Goal: Contribute content: Add original content to the website for others to see

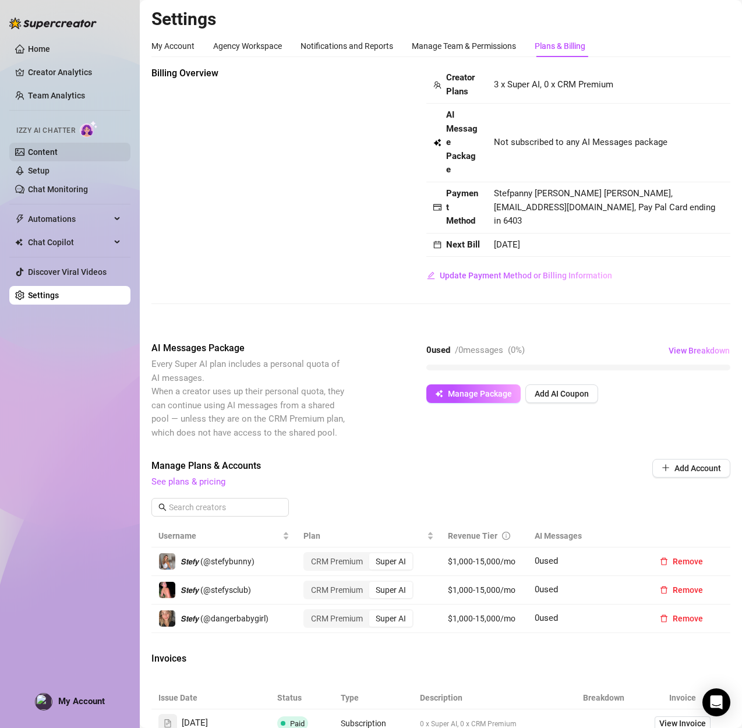
click at [38, 152] on link "Content" at bounding box center [43, 151] width 30 height 9
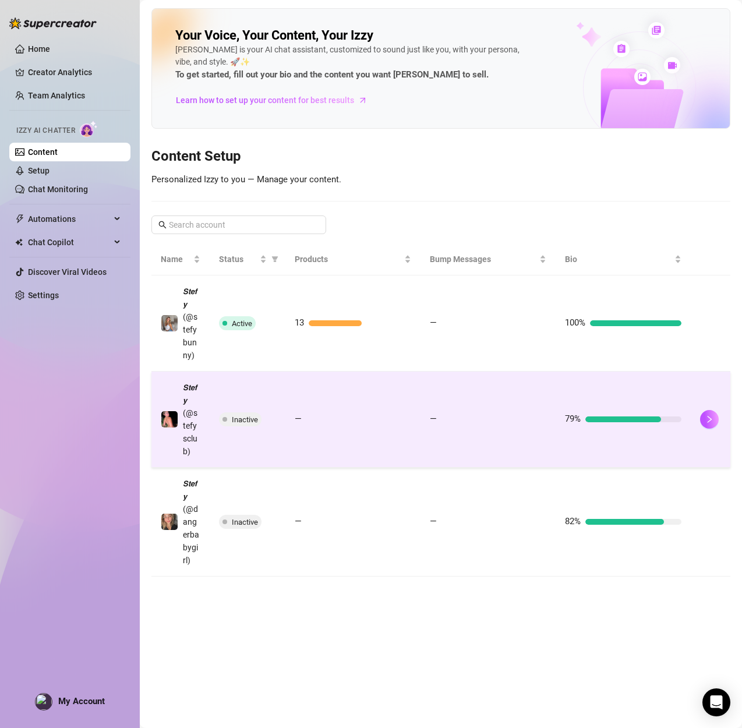
click at [236, 420] on span "Inactive" at bounding box center [245, 419] width 26 height 9
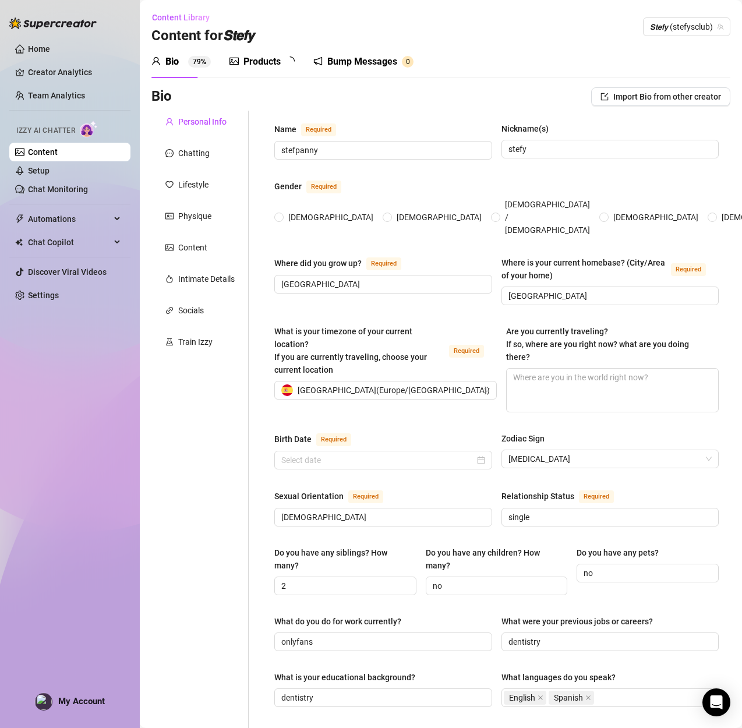
radio input "true"
type input "[DATE]"
click at [169, 71] on div "Bio 79%" at bounding box center [180, 61] width 59 height 33
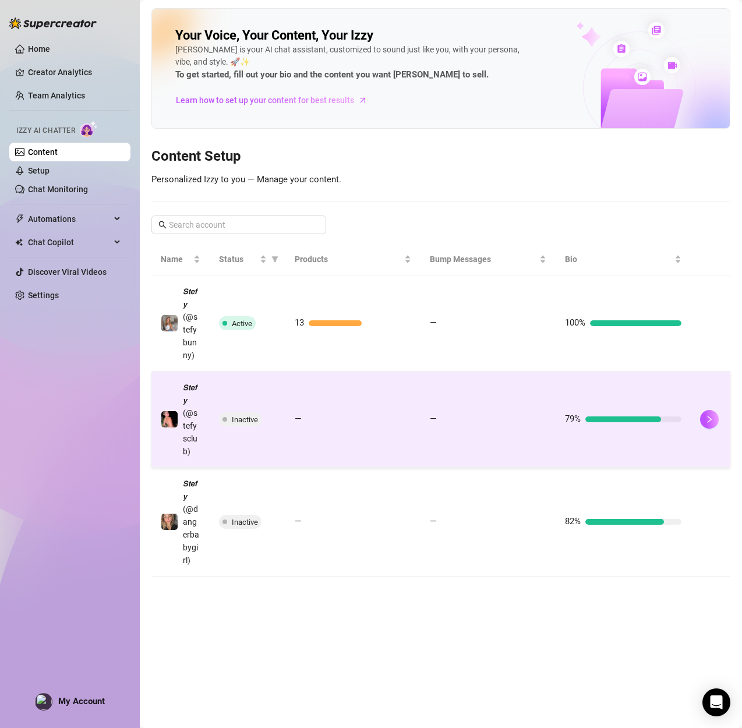
click at [226, 419] on span at bounding box center [224, 419] width 5 height 14
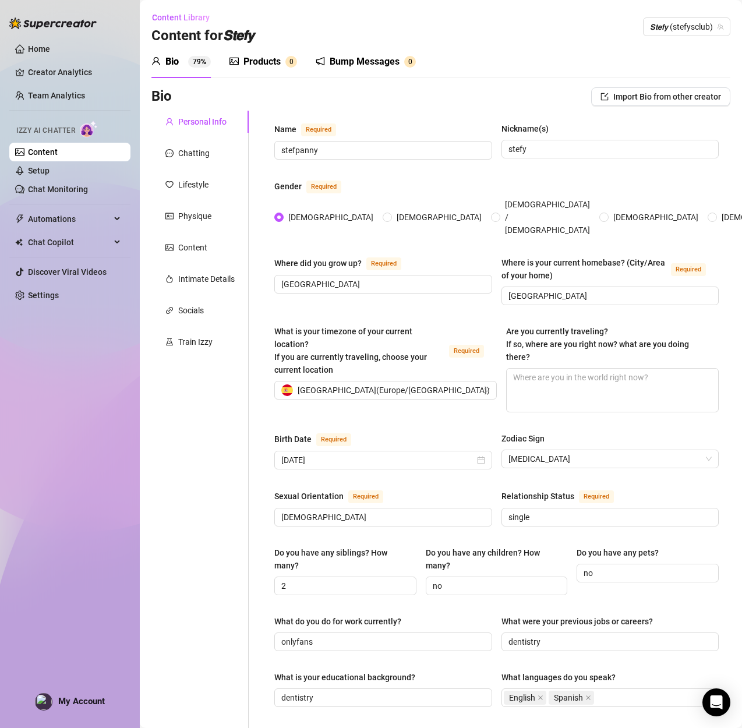
click at [58, 151] on link "Content" at bounding box center [43, 151] width 30 height 9
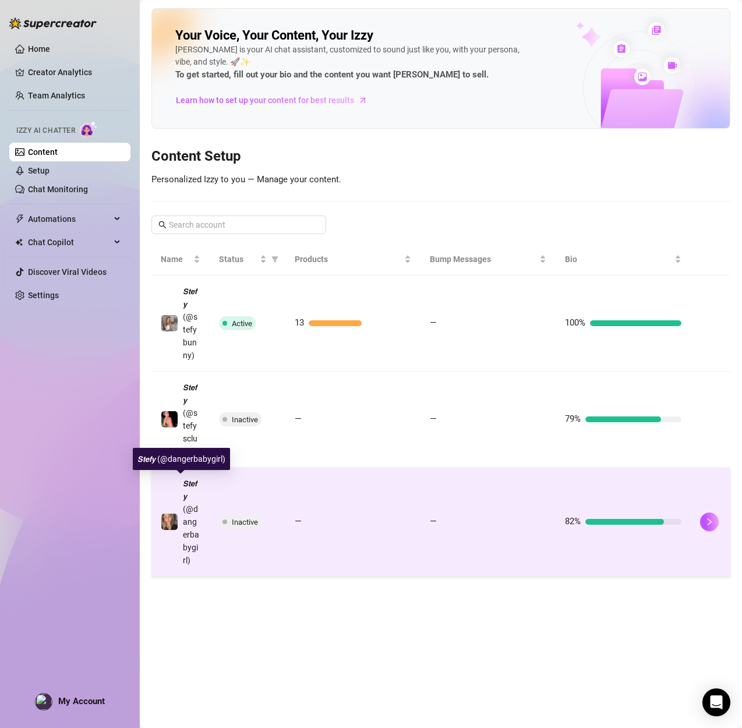
click at [194, 517] on span "𝙎𝙩𝙚𝙛𝙮 (@dangerbabygirl)" at bounding box center [191, 522] width 16 height 86
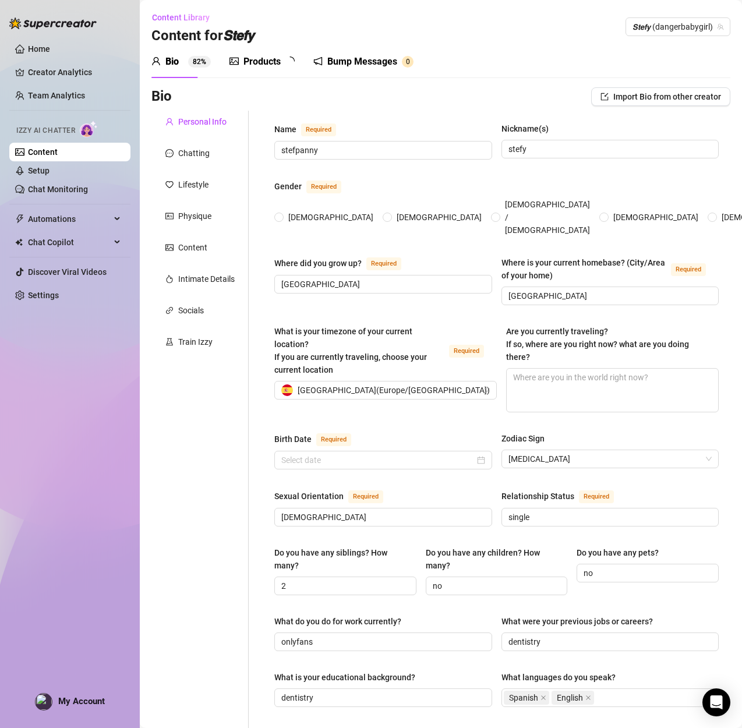
radio input "true"
type input "[DATE]"
click at [269, 61] on div "Products" at bounding box center [261, 62] width 37 height 14
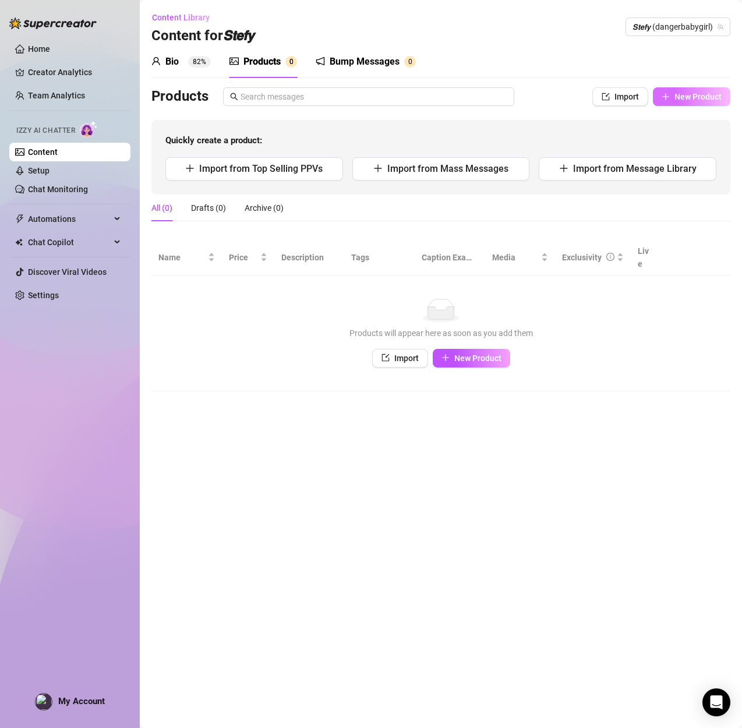
click at [653, 97] on button "New Product" at bounding box center [691, 96] width 77 height 19
type textarea "Type your message here..."
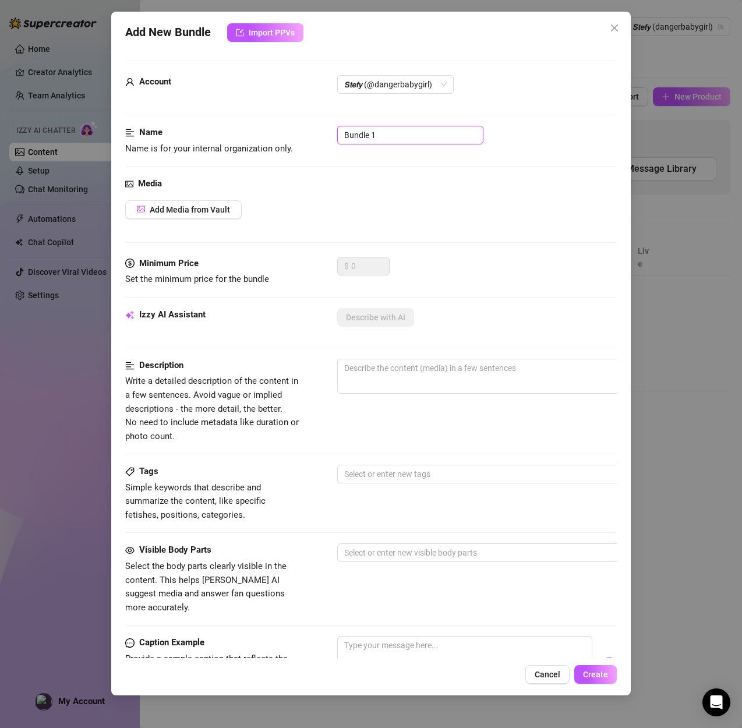
drag, startPoint x: 402, startPoint y: 141, endPoint x: 295, endPoint y: 136, distance: 107.8
click at [295, 136] on div "Name Name is for your internal organization only. Bundle 1" at bounding box center [370, 141] width 491 height 30
paste input "LACK ANAL FUCK MACHINE"
type input "BLACK ANAL FUCK MACHINE"
click at [229, 207] on button "Add Media from Vault" at bounding box center [183, 209] width 116 height 19
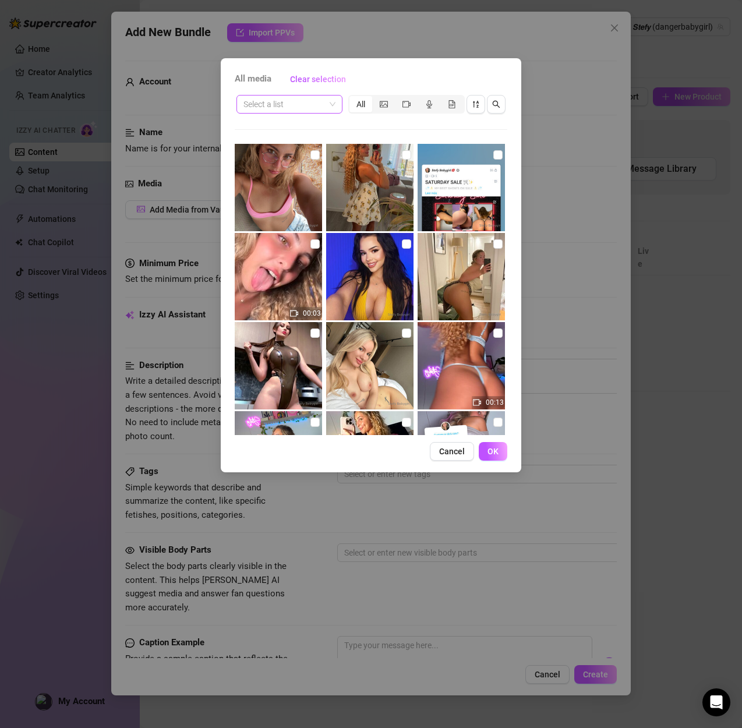
click at [285, 105] on input "search" at bounding box center [284, 103] width 82 height 17
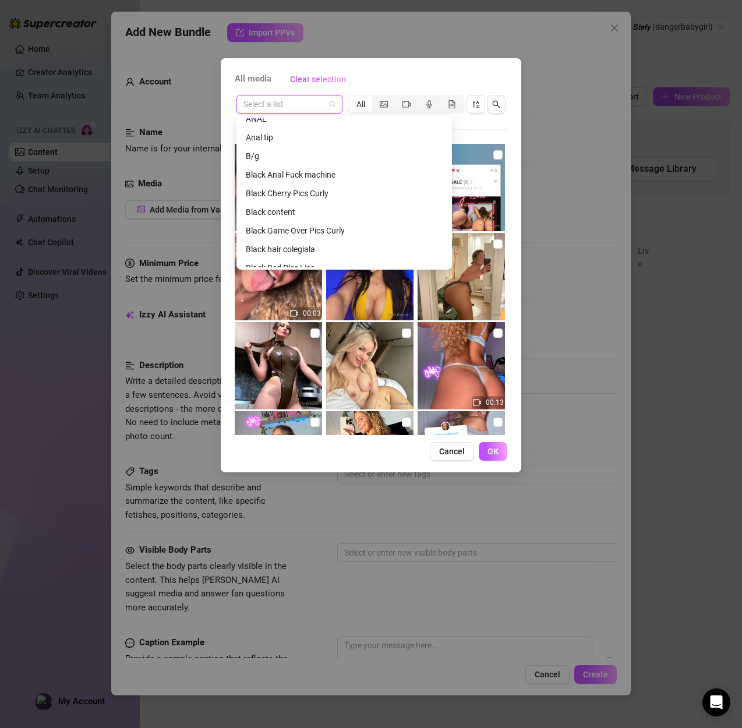
scroll to position [410, 0]
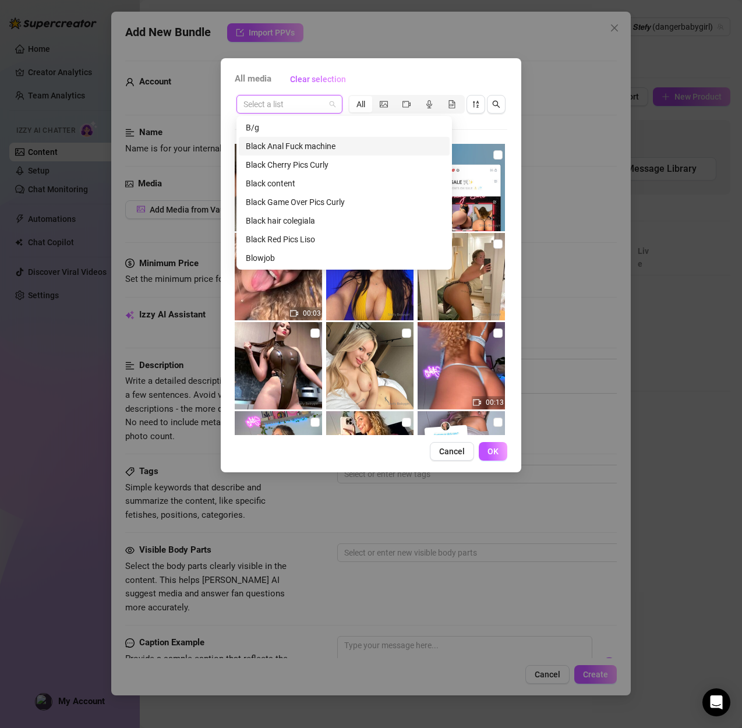
click at [304, 145] on div "Black Anal Fuck machine" at bounding box center [344, 146] width 197 height 13
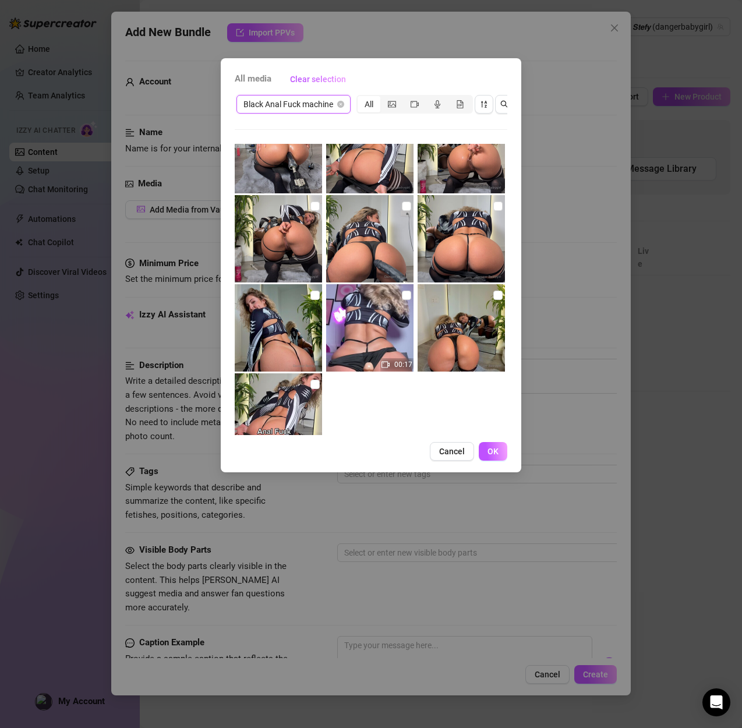
scroll to position [212, 0]
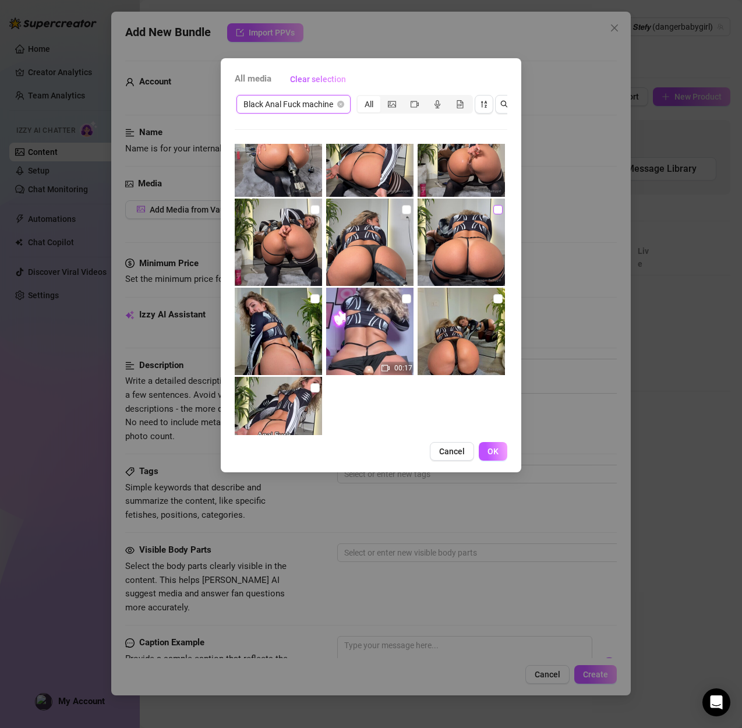
click at [495, 212] on input "checkbox" at bounding box center [497, 209] width 9 height 9
checkbox input "true"
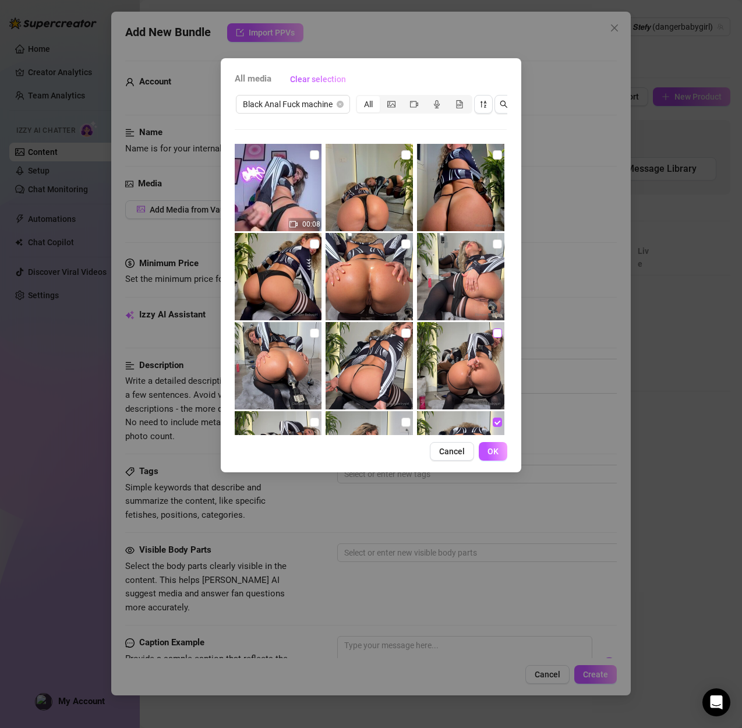
scroll to position [0, 3]
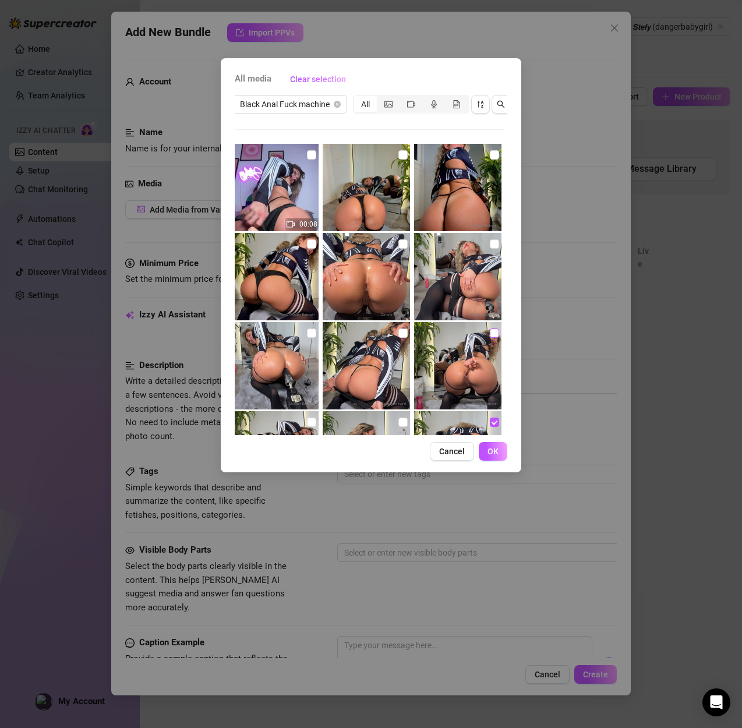
click at [497, 332] on input "checkbox" at bounding box center [494, 332] width 9 height 9
checkbox input "true"
click at [311, 334] on input "checkbox" at bounding box center [311, 332] width 9 height 9
checkbox input "true"
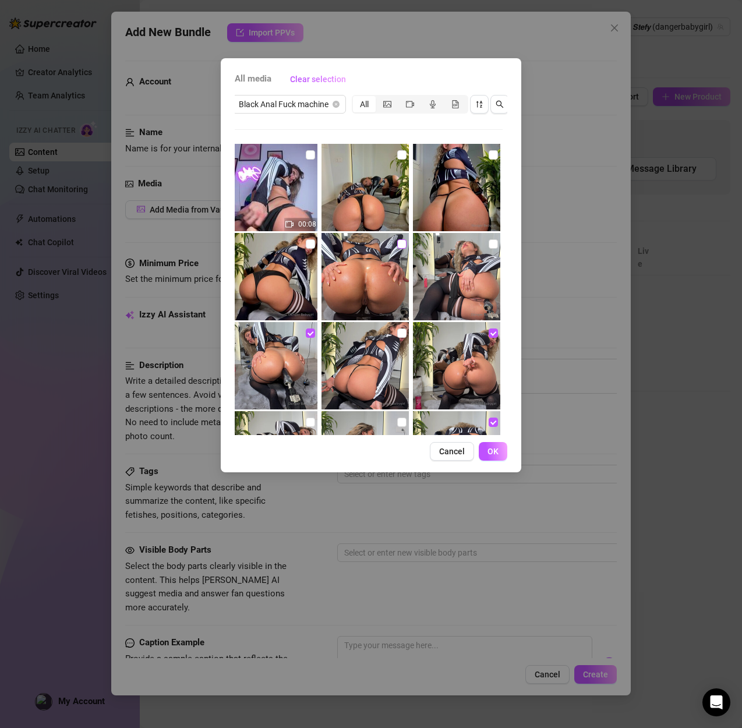
click at [400, 243] on input "checkbox" at bounding box center [401, 243] width 9 height 9
checkbox input "true"
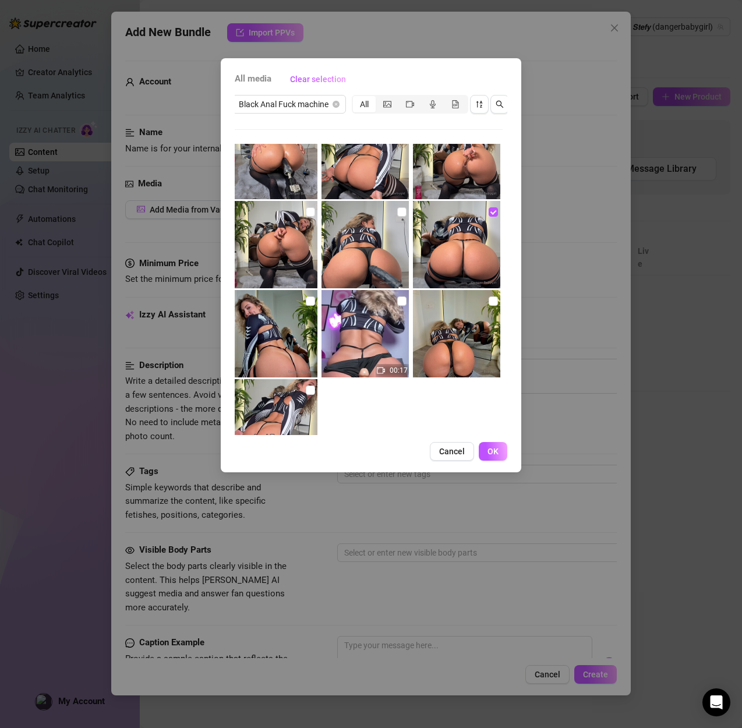
scroll to position [261, 0]
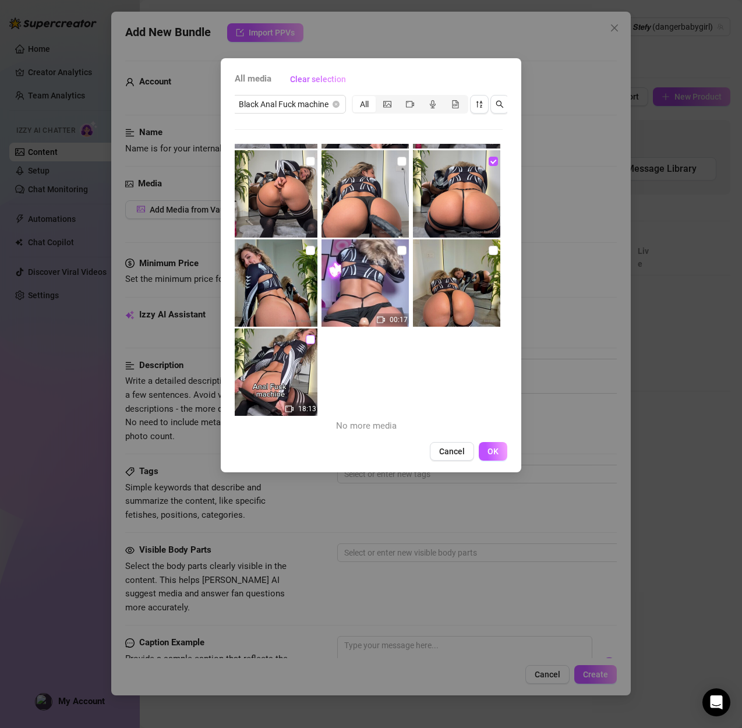
click at [313, 342] on input "checkbox" at bounding box center [310, 339] width 9 height 9
checkbox input "true"
click at [492, 454] on span "OK" at bounding box center [492, 451] width 11 height 9
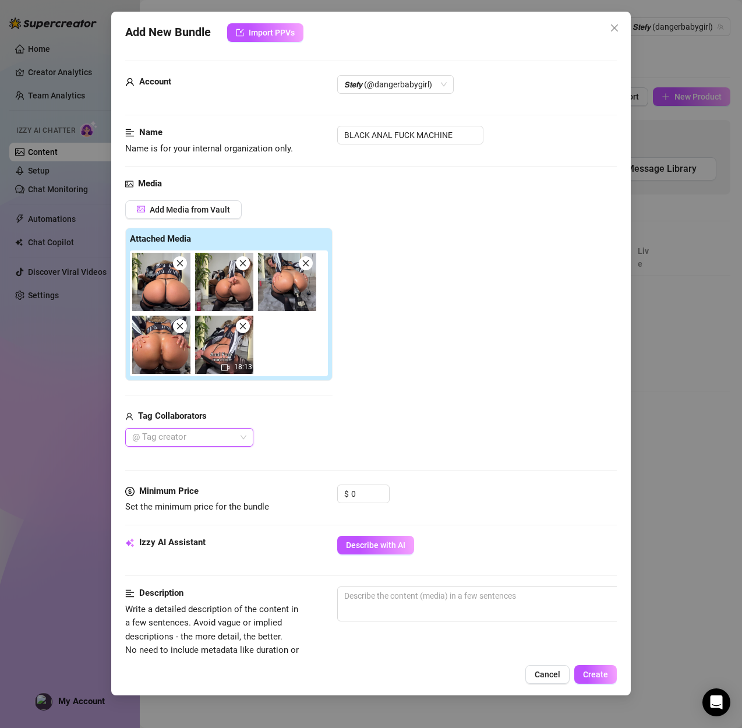
click at [284, 355] on div "18:13" at bounding box center [231, 313] width 203 height 126
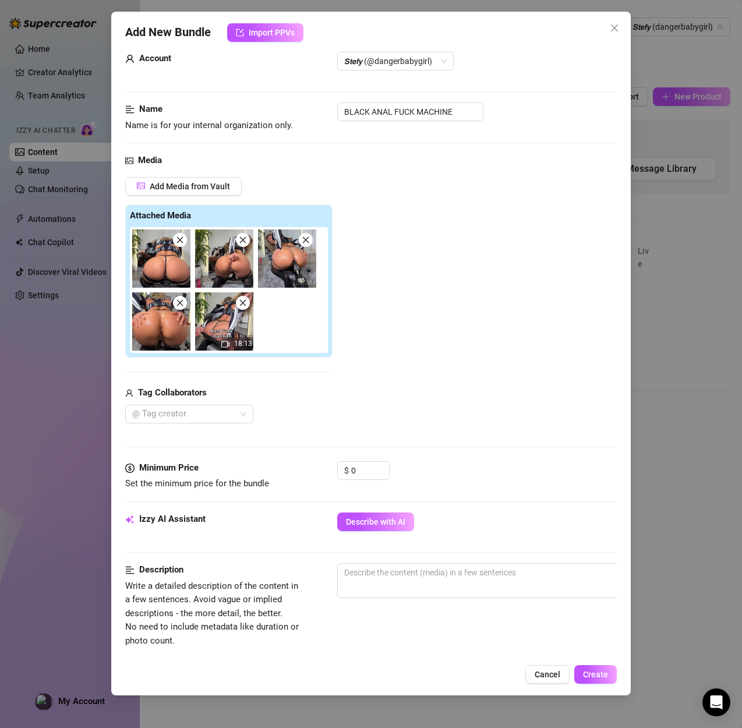
scroll to position [26, 0]
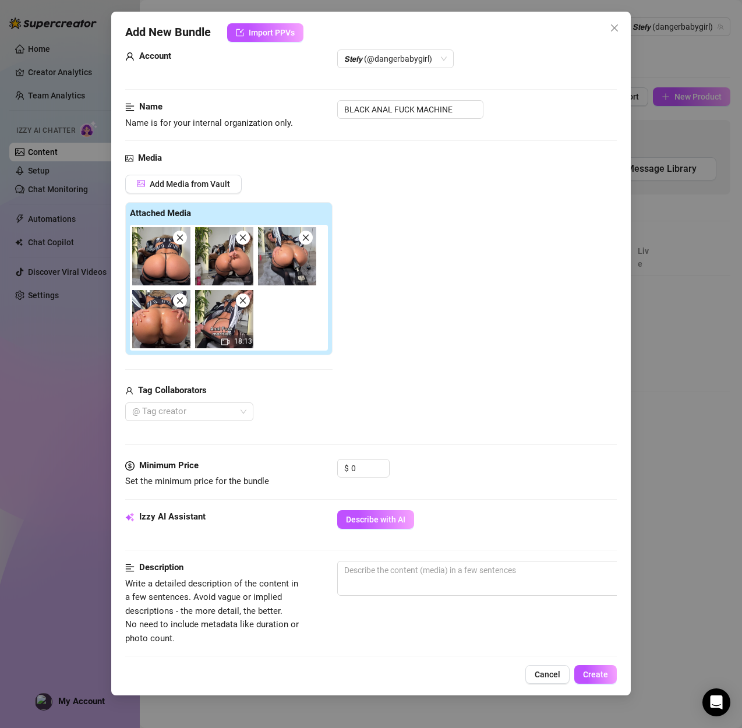
click at [150, 172] on div "Media Add Media from Vault Attached Media 18:13 Tag Collaborators @ Tag creator" at bounding box center [370, 304] width 491 height 307
click at [151, 183] on span "Add Media from Vault" at bounding box center [190, 183] width 80 height 9
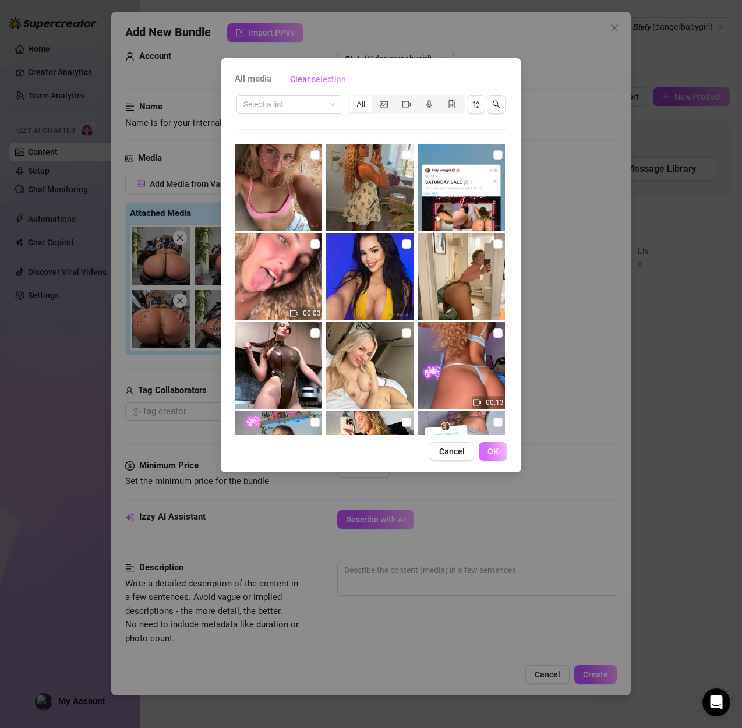
click at [492, 454] on span "OK" at bounding box center [492, 451] width 11 height 9
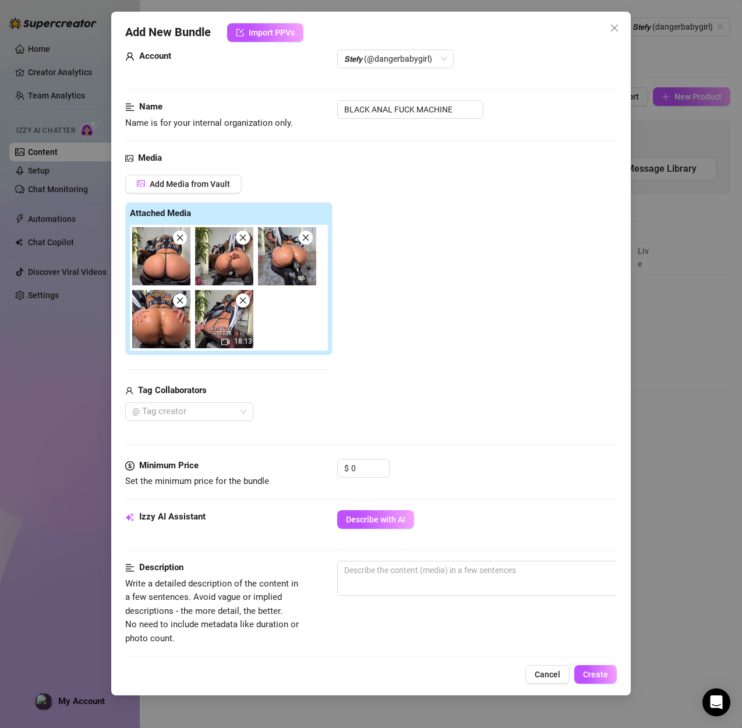
click at [239, 154] on div "Media" at bounding box center [370, 158] width 491 height 14
click at [165, 187] on span "Add Media from Vault" at bounding box center [190, 183] width 80 height 9
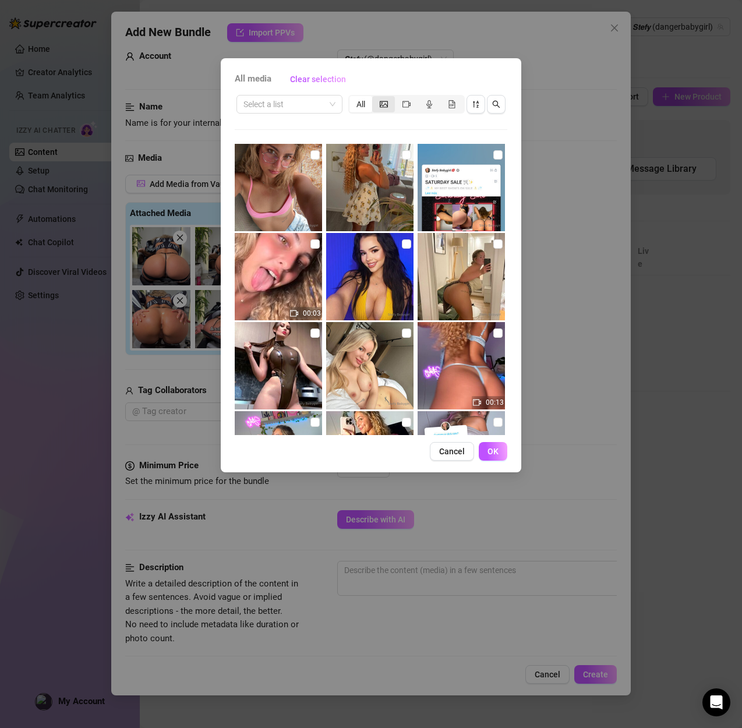
click at [383, 96] on div "segmented control" at bounding box center [383, 104] width 23 height 16
click at [375, 98] on input "segmented control" at bounding box center [375, 98] width 0 height 0
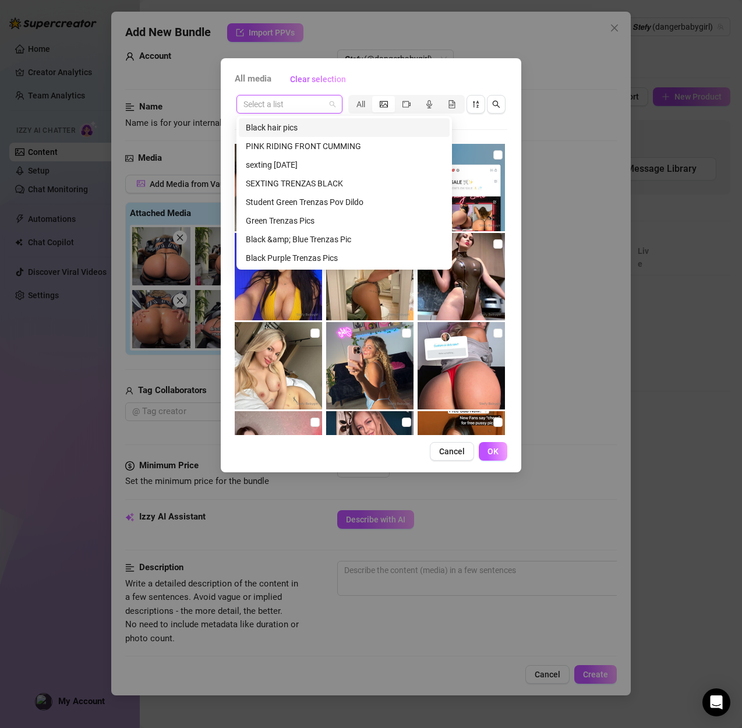
click at [277, 107] on input "search" at bounding box center [284, 103] width 82 height 17
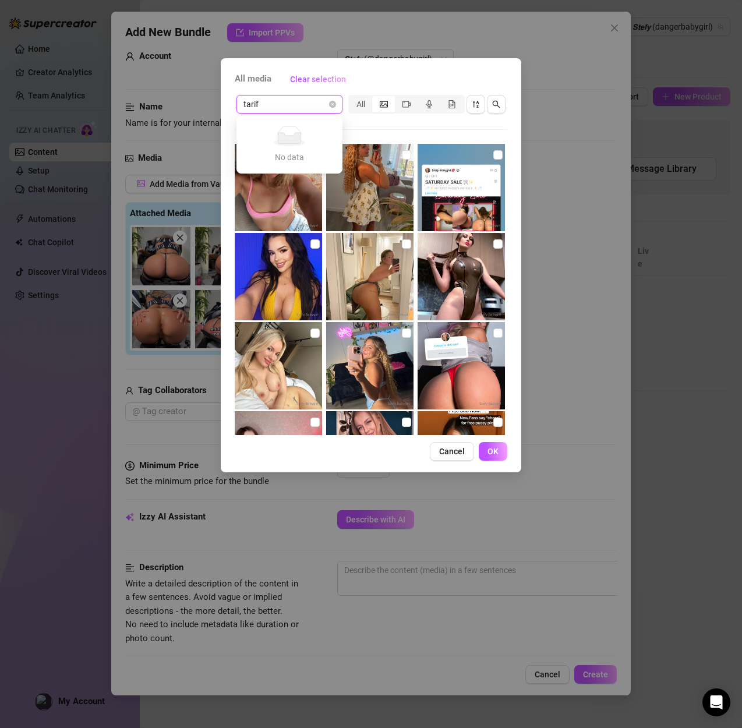
type input "tari"
click at [444, 449] on span "Cancel" at bounding box center [452, 451] width 26 height 9
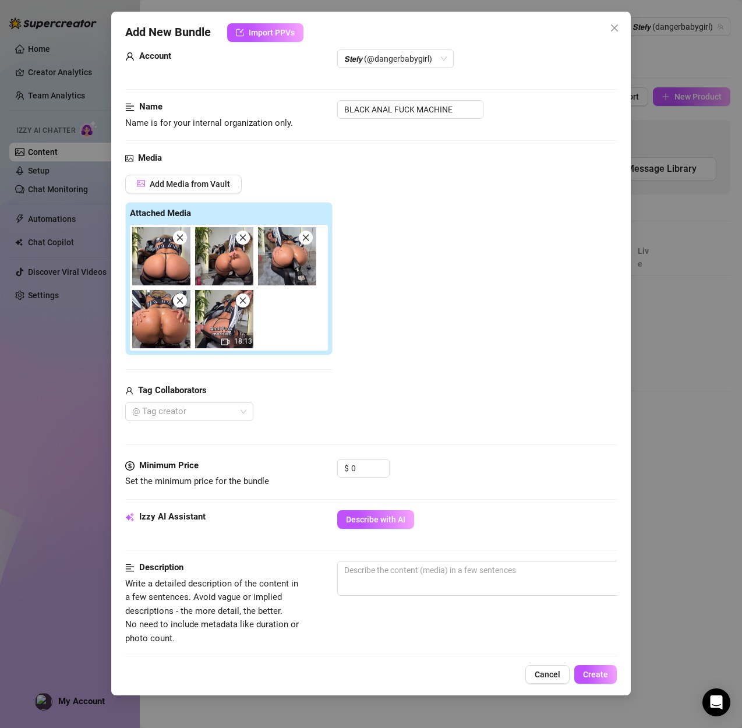
click at [285, 344] on div "18:13" at bounding box center [231, 288] width 203 height 126
click at [289, 331] on div "18:13" at bounding box center [231, 288] width 203 height 126
click at [153, 185] on span "Add Media from Vault" at bounding box center [190, 183] width 80 height 9
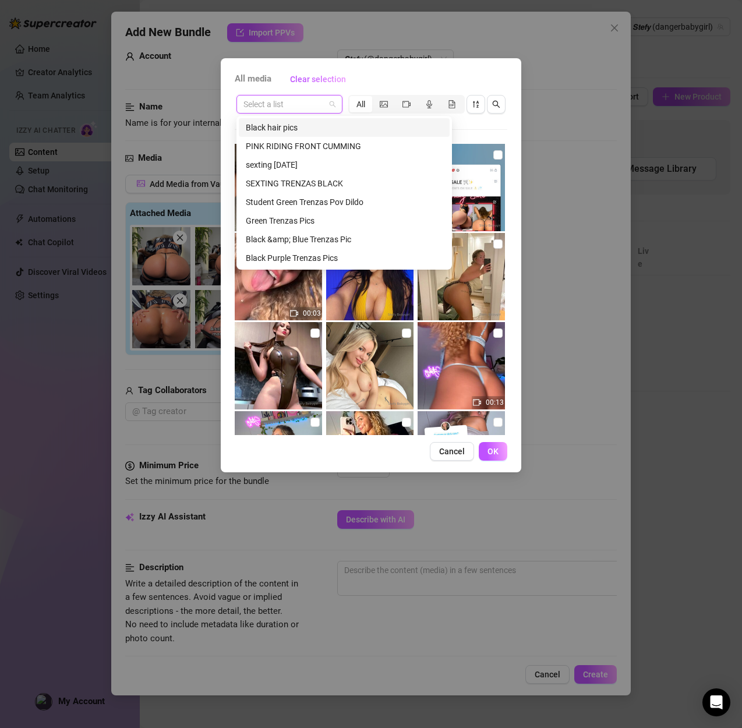
click at [273, 104] on input "search" at bounding box center [284, 103] width 82 height 17
click at [271, 101] on input "search" at bounding box center [284, 103] width 82 height 17
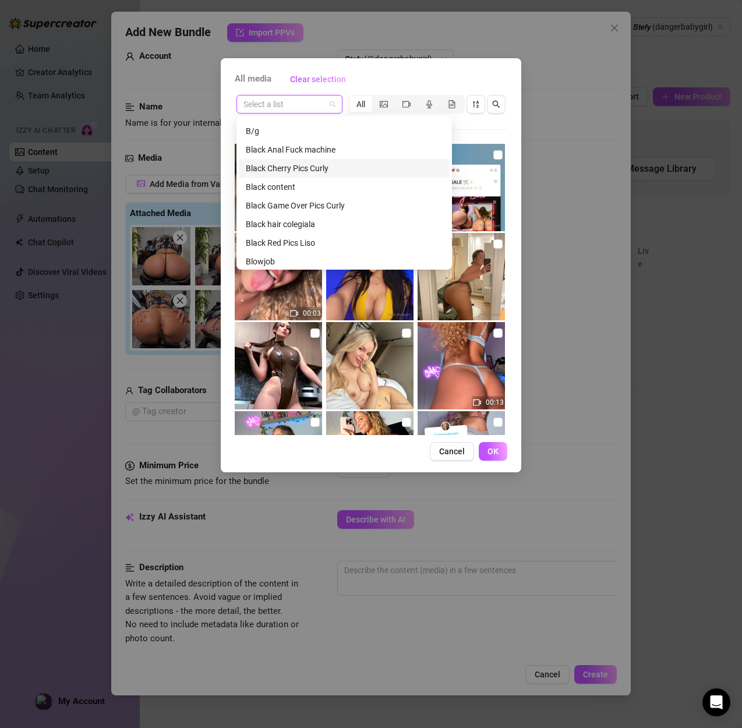
scroll to position [412, 0]
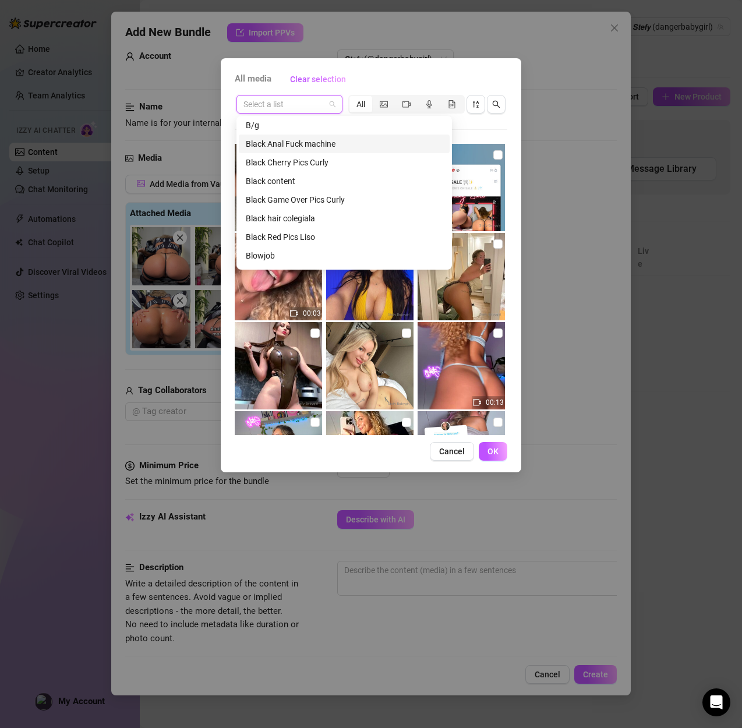
click at [304, 141] on div "Black Anal Fuck machine" at bounding box center [344, 143] width 197 height 13
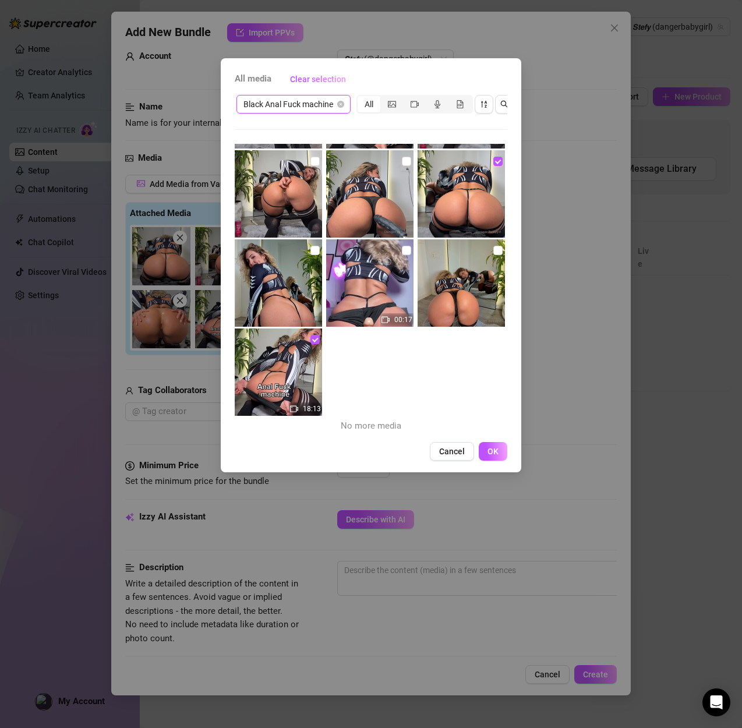
scroll to position [0, 2]
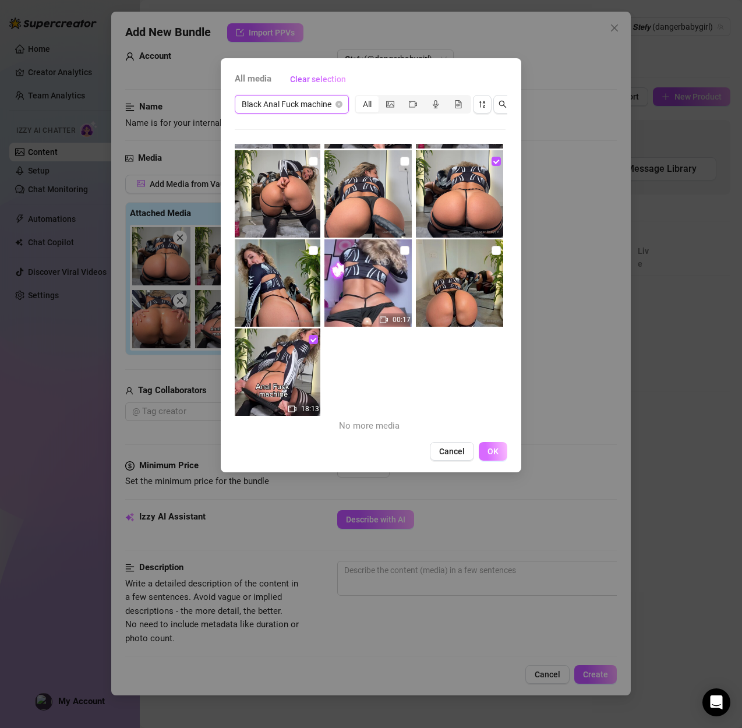
click at [486, 452] on button "OK" at bounding box center [493, 451] width 29 height 19
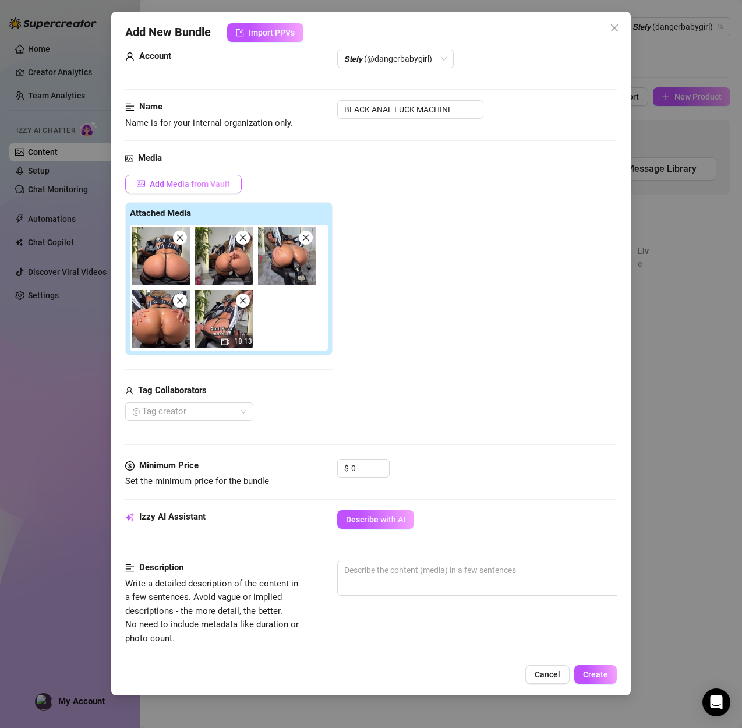
click at [196, 179] on span "Add Media from Vault" at bounding box center [190, 183] width 80 height 9
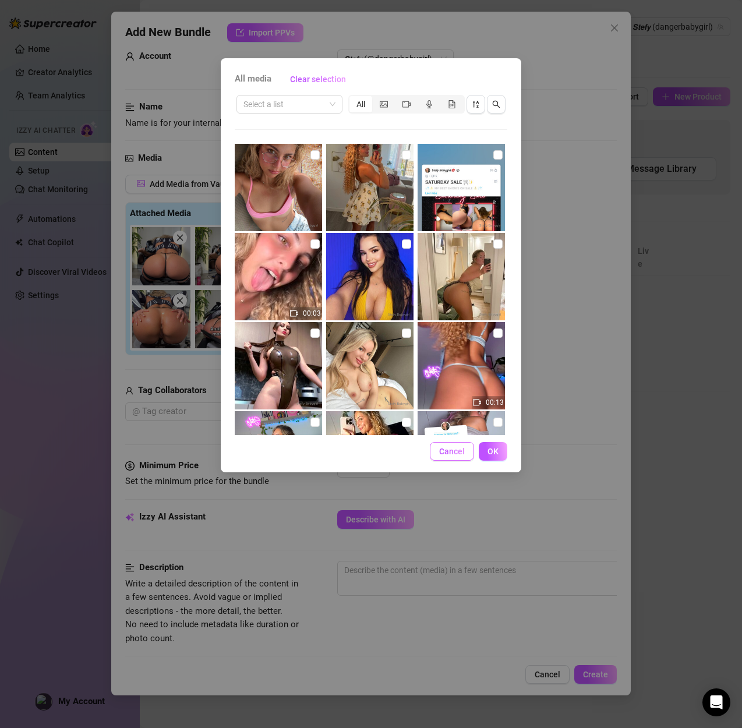
click at [452, 452] on span "Cancel" at bounding box center [452, 451] width 26 height 9
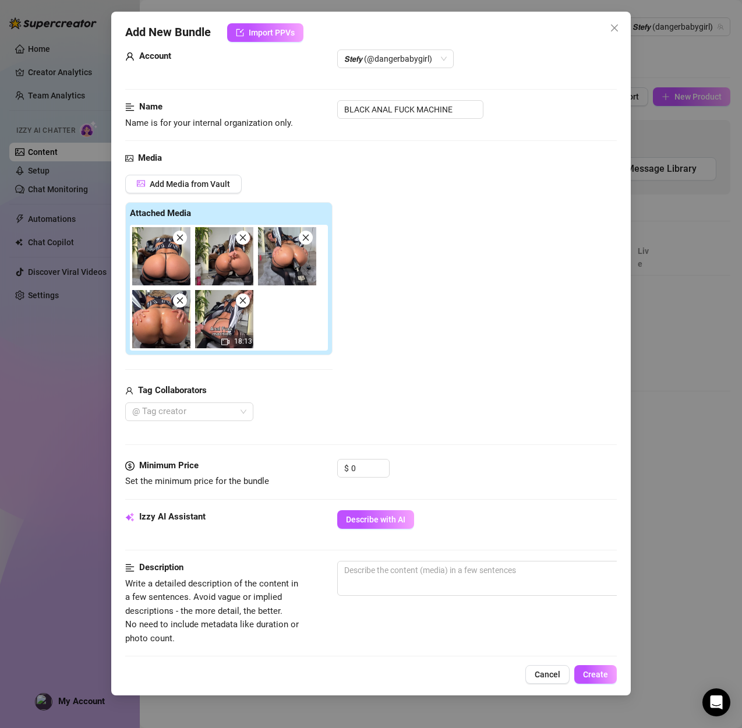
click at [303, 313] on div "18:13" at bounding box center [231, 288] width 203 height 126
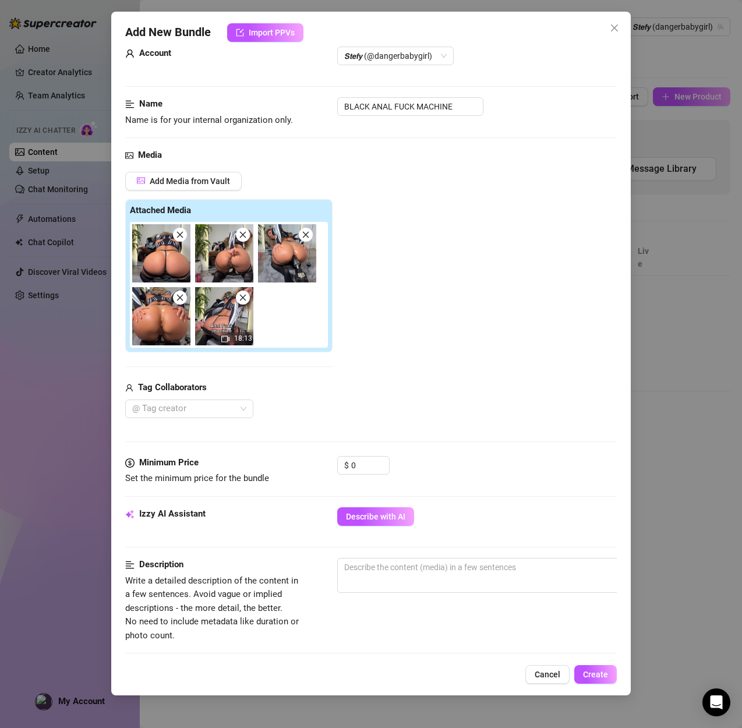
scroll to position [31, 0]
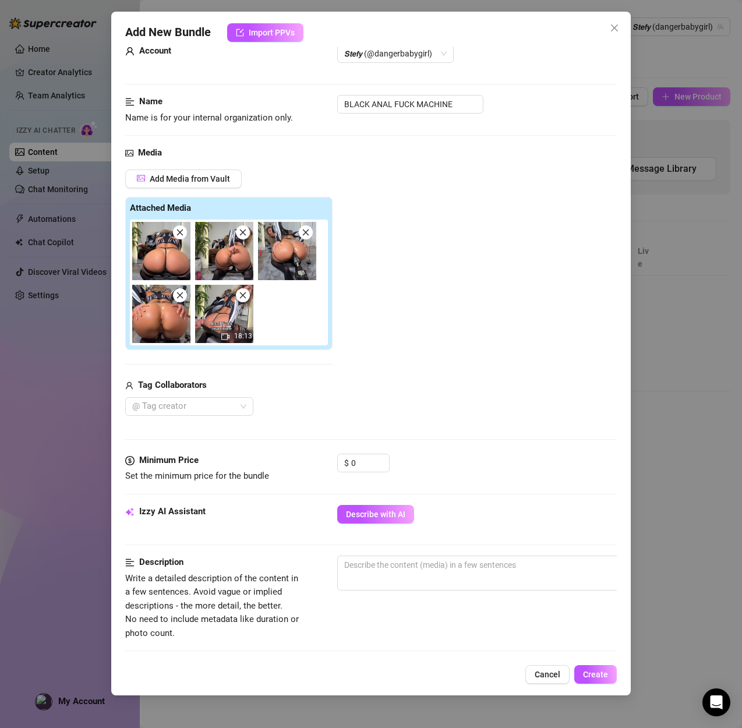
click at [184, 165] on div "Media Add Media from Vault Attached Media 18:13 Tag Collaborators @ Tag creator" at bounding box center [370, 299] width 491 height 307
click at [179, 172] on button "Add Media from Vault" at bounding box center [183, 178] width 116 height 19
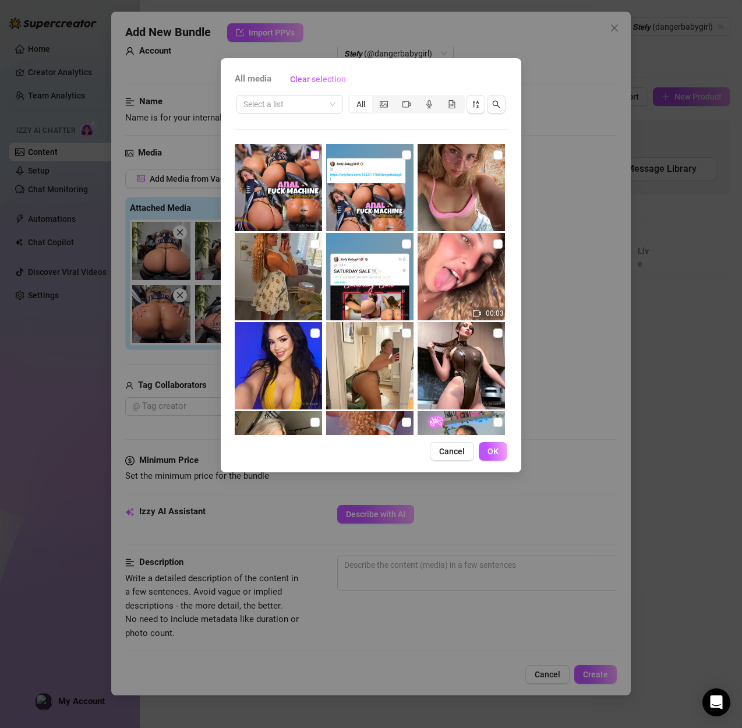
click at [313, 159] on input "checkbox" at bounding box center [314, 154] width 9 height 9
checkbox input "true"
click at [486, 448] on button "OK" at bounding box center [493, 451] width 29 height 19
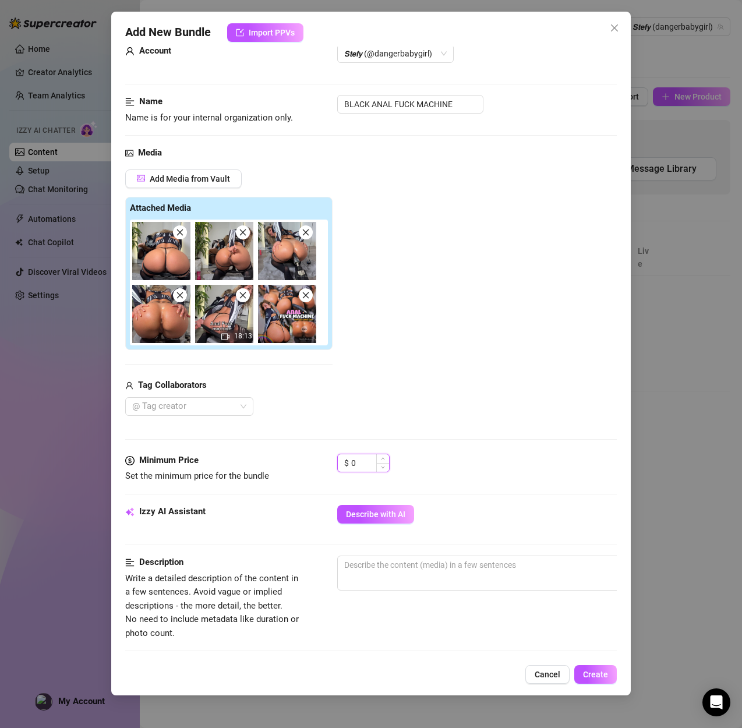
click at [374, 462] on input "0" at bounding box center [370, 462] width 38 height 17
drag, startPoint x: 374, startPoint y: 462, endPoint x: 357, endPoint y: 462, distance: 17.5
click at [357, 462] on input "0" at bounding box center [370, 462] width 38 height 17
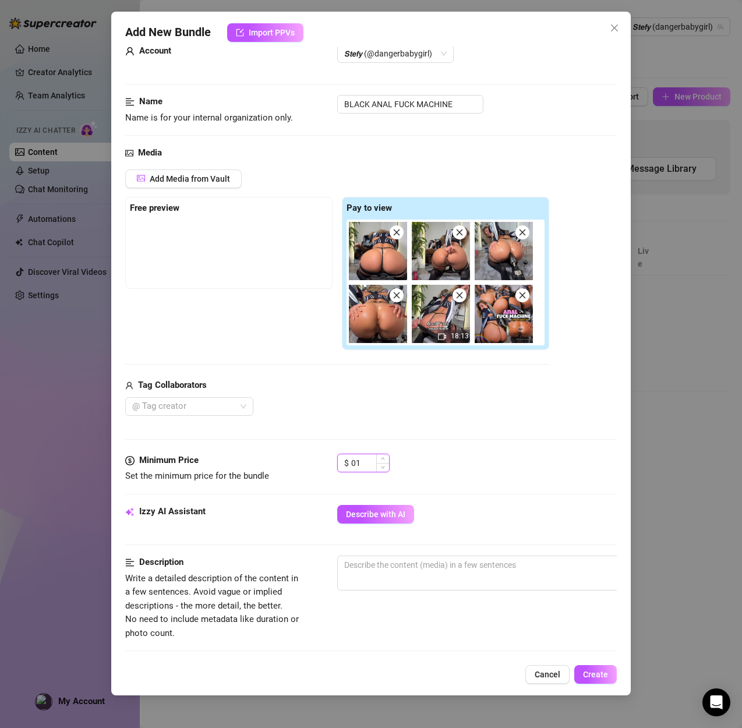
type input "0"
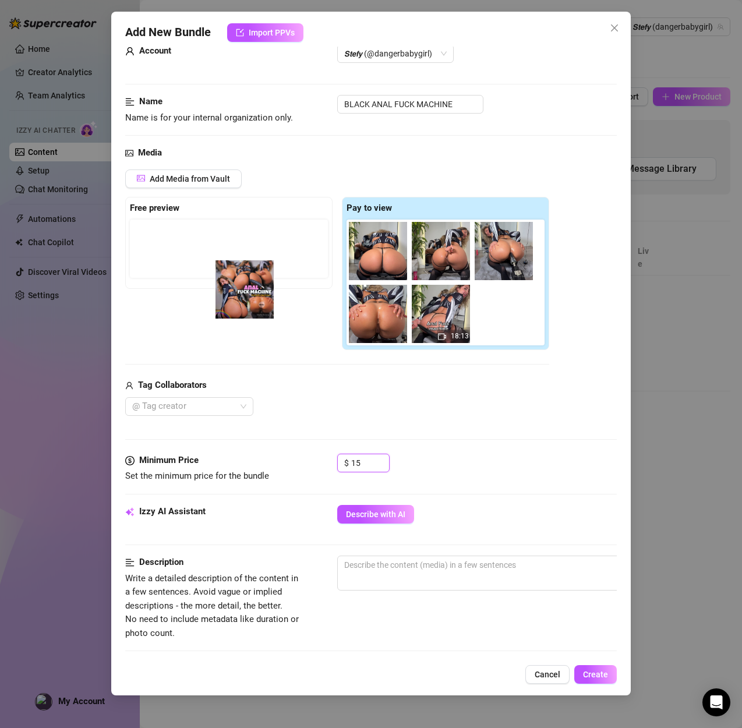
drag, startPoint x: 496, startPoint y: 323, endPoint x: 229, endPoint y: 294, distance: 268.7
click at [229, 294] on div "Free preview Pay to view 18:13" at bounding box center [337, 274] width 424 height 154
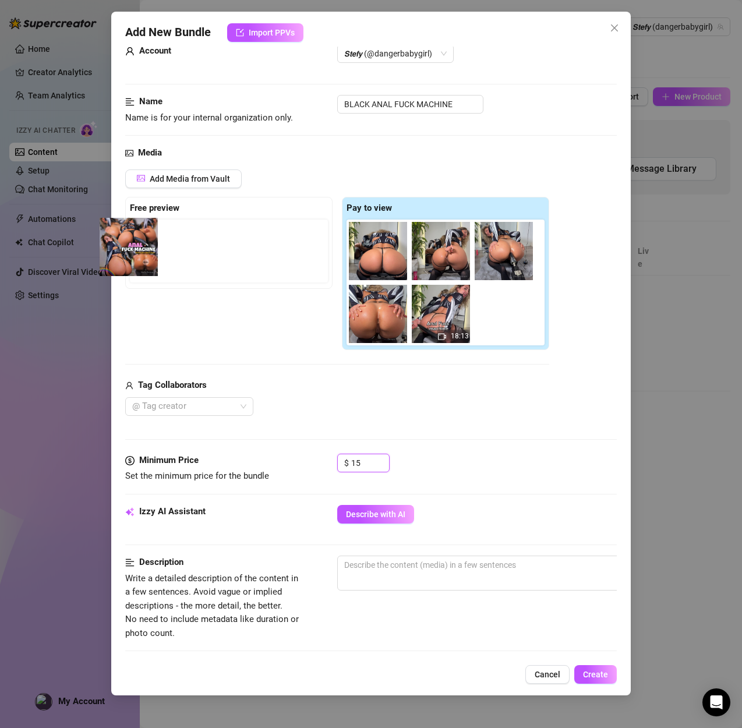
drag, startPoint x: 498, startPoint y: 326, endPoint x: 112, endPoint y: 254, distance: 392.7
click at [112, 254] on div "Add New Bundle Import PPVs Account 𝙎𝙩𝙚𝙛𝙮 (@dangerbabygirl) Name Name is for you…" at bounding box center [370, 353] width 519 height 683
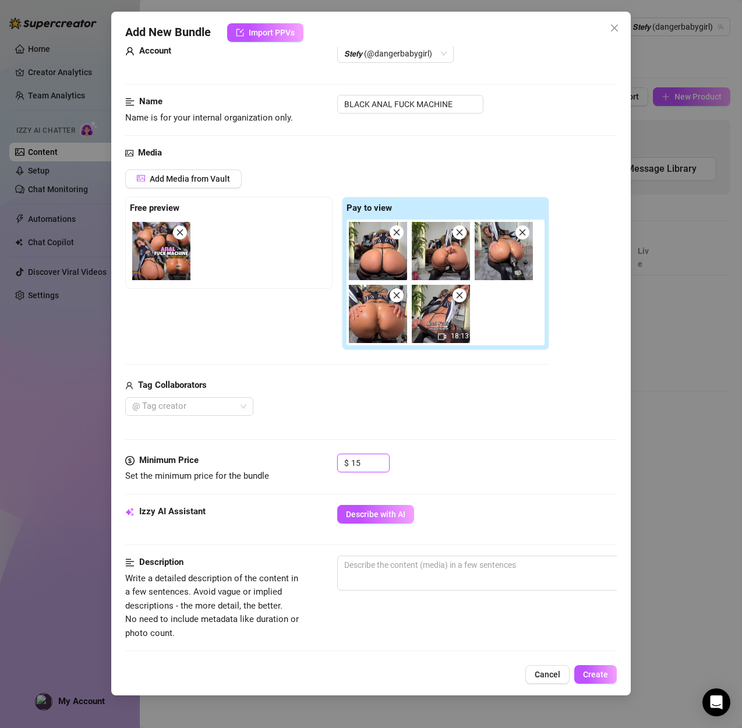
type input "15"
